Goal: Task Accomplishment & Management: Manage account settings

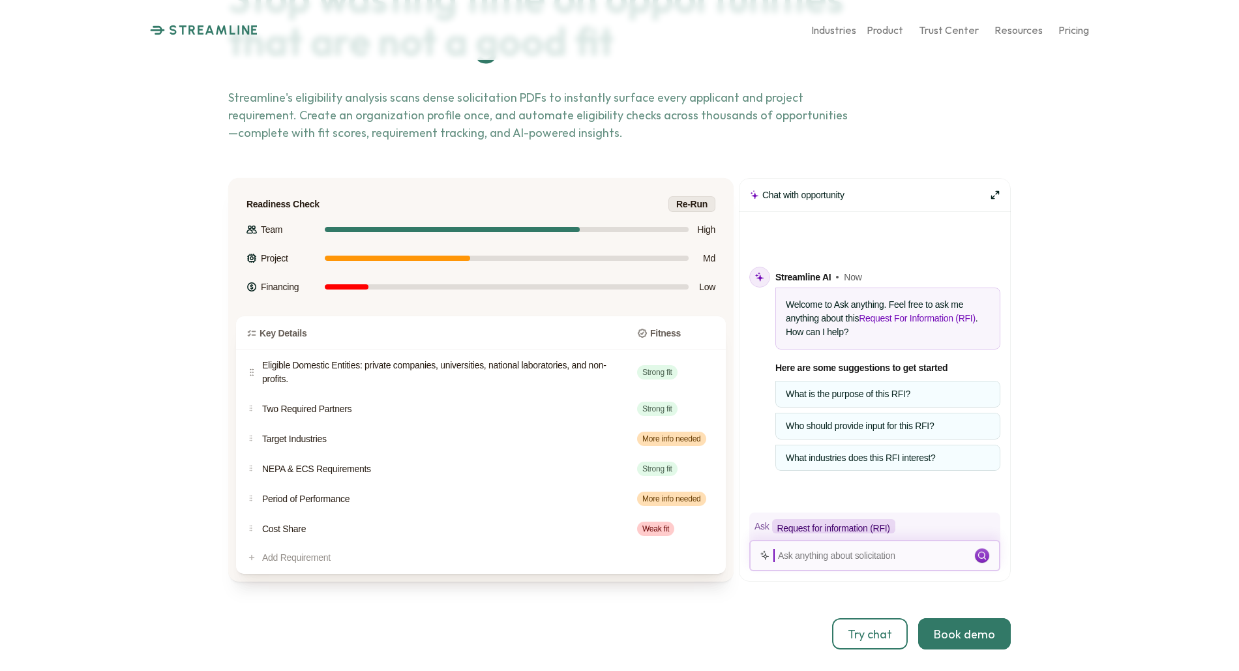
scroll to position [2906, 0]
click at [207, 25] on p "STREAMLINE" at bounding box center [214, 30] width 90 height 16
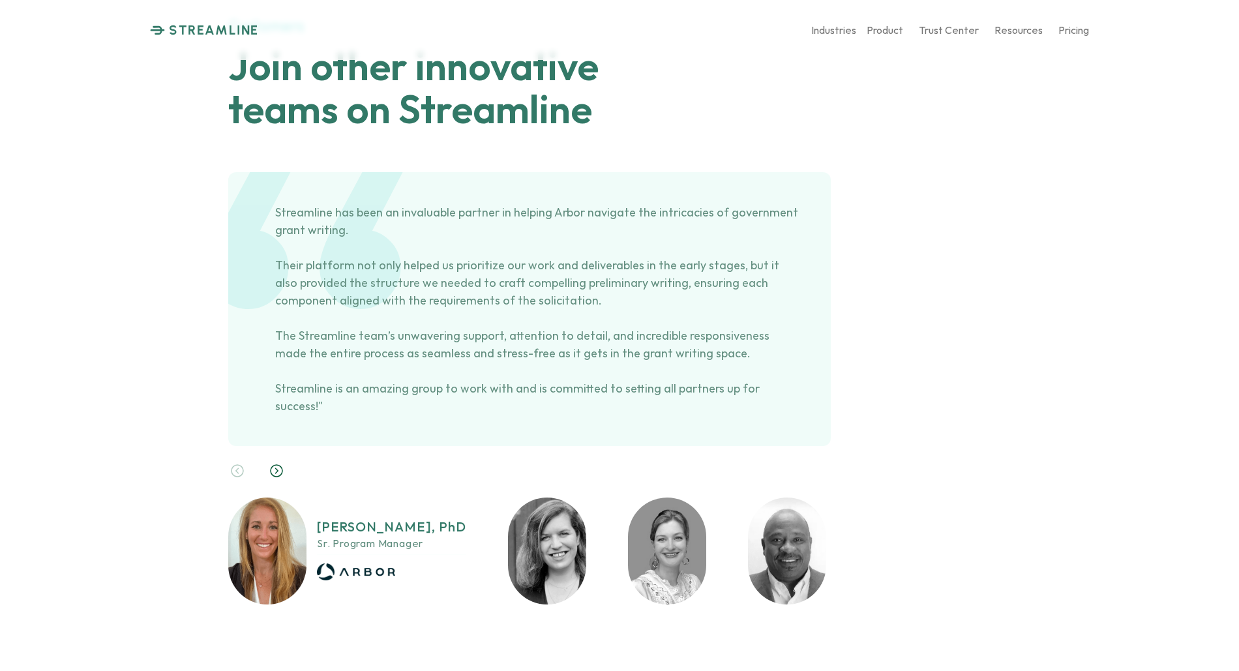
scroll to position [6768, 0]
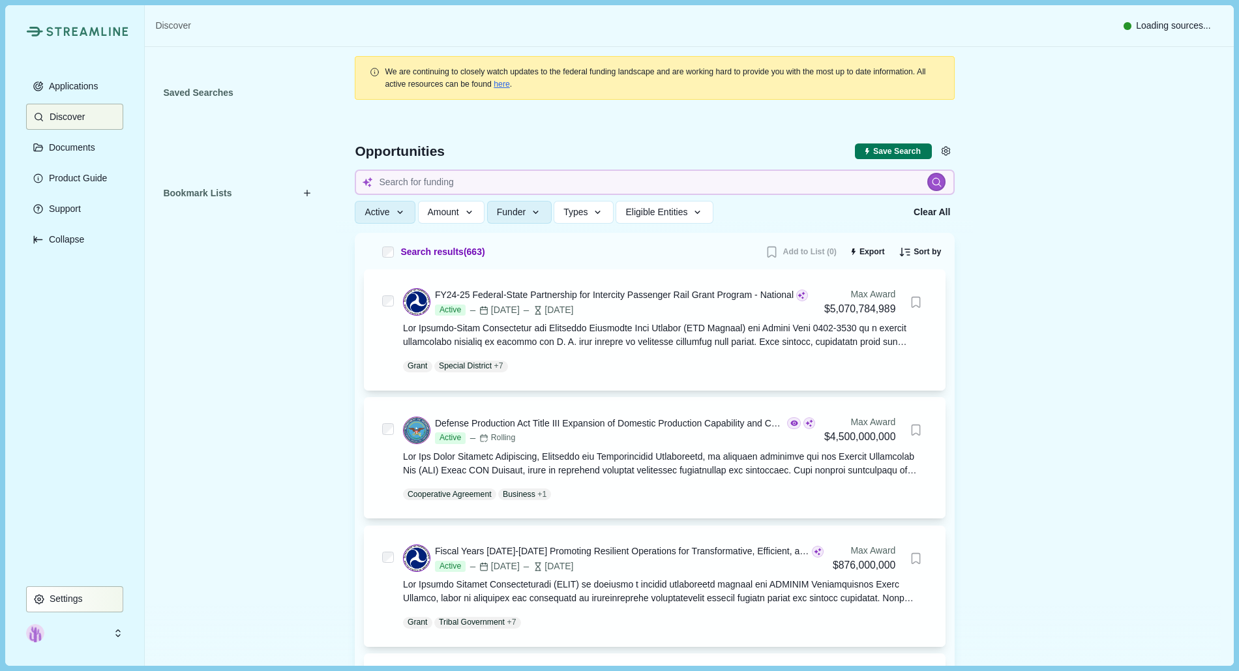
click at [49, 596] on p "Settings" at bounding box center [64, 598] width 38 height 11
type input "**********"
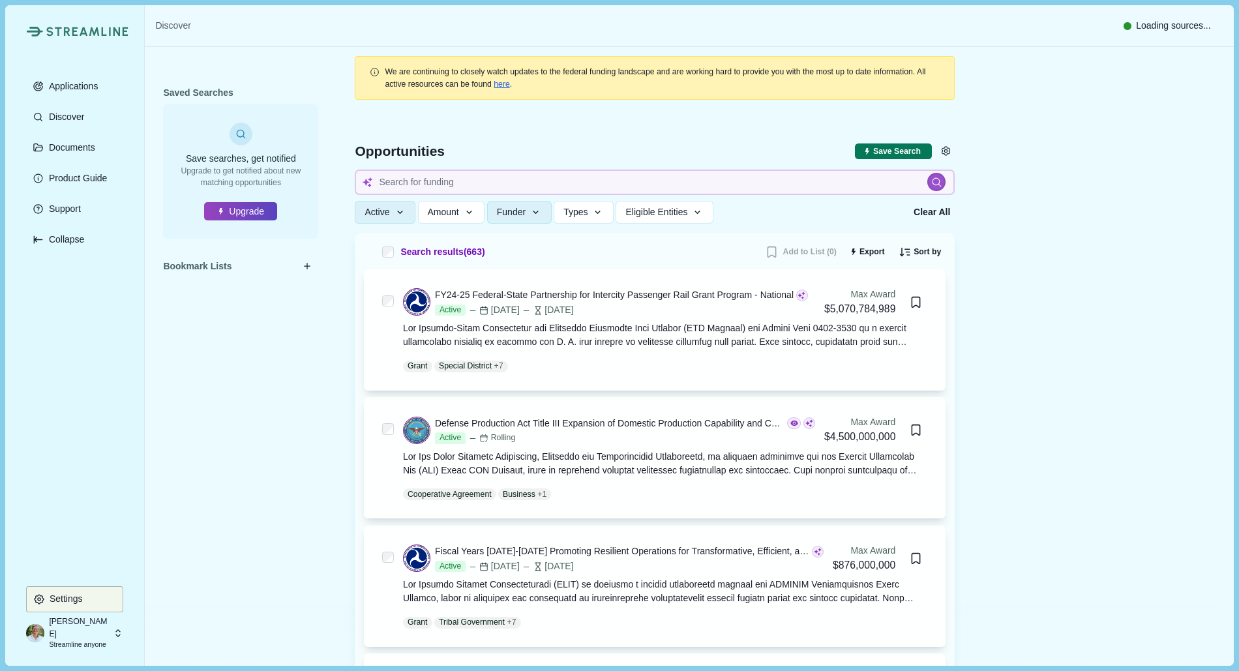
click at [45, 636] on div "Timothy Liljebrunn Streamline anyone" at bounding box center [69, 632] width 86 height 23
click at [93, 173] on p "Product Guide" at bounding box center [75, 178] width 63 height 11
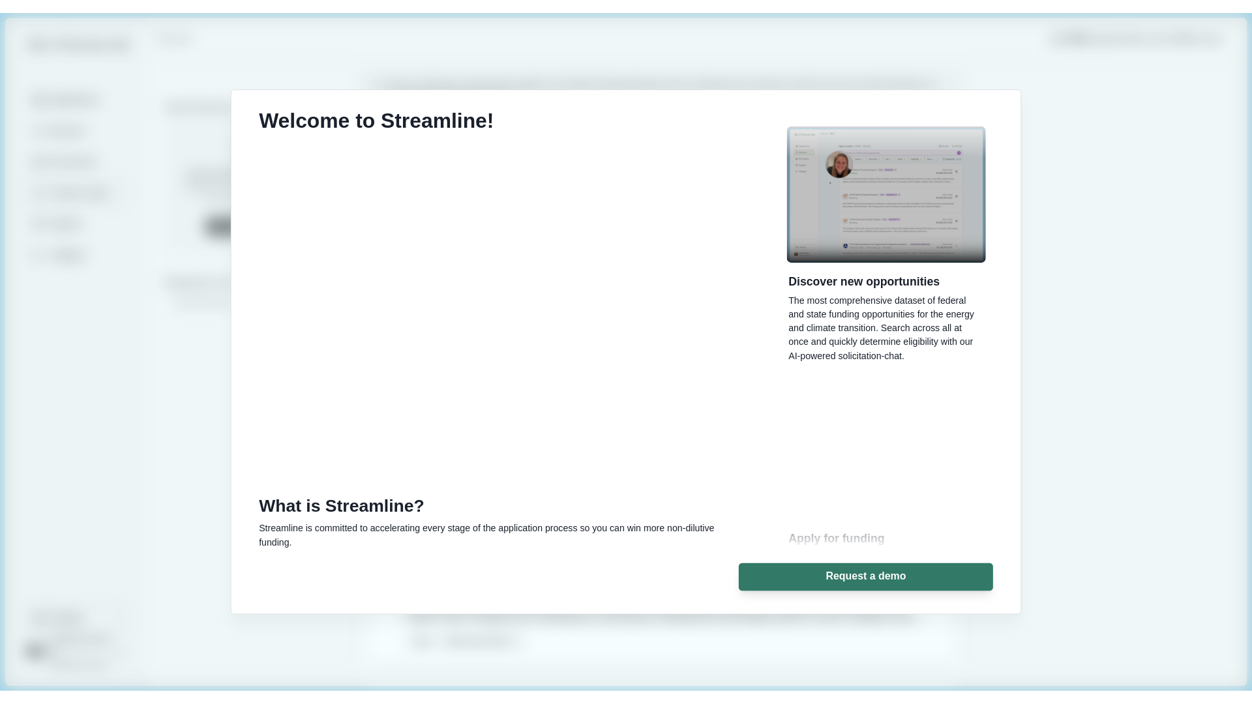
scroll to position [347, 0]
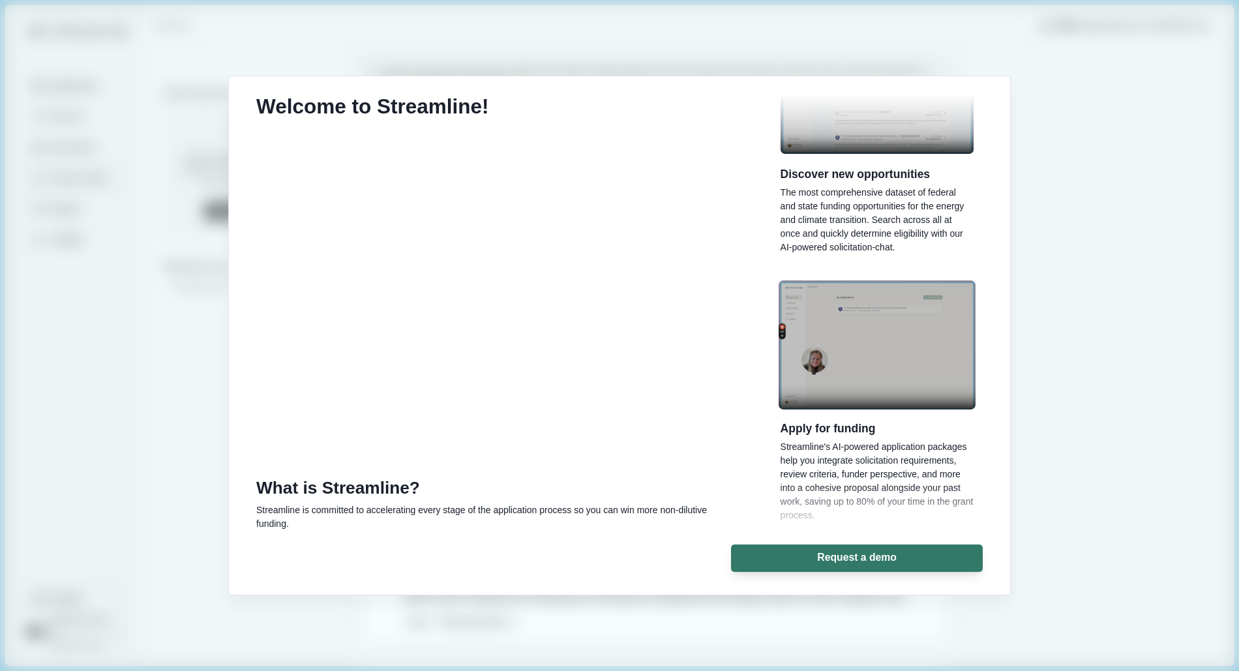
click at [840, 377] on img "button" at bounding box center [876, 344] width 197 height 129
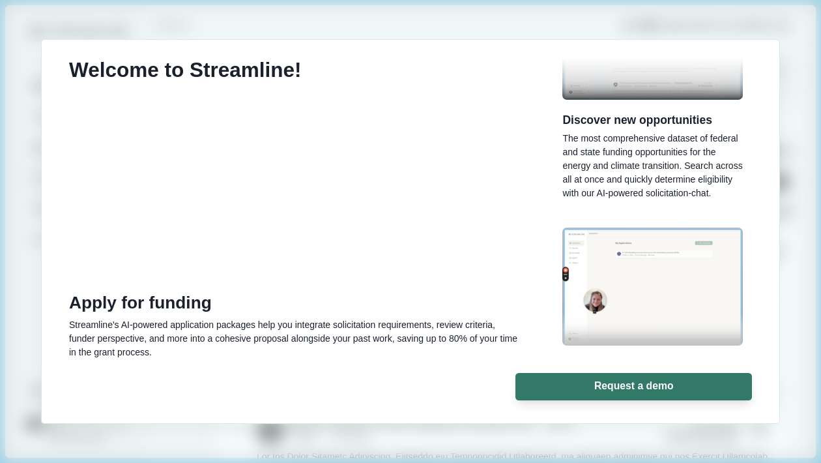
scroll to position [347, 0]
